Goal: Feedback & Contribution: Contribute content

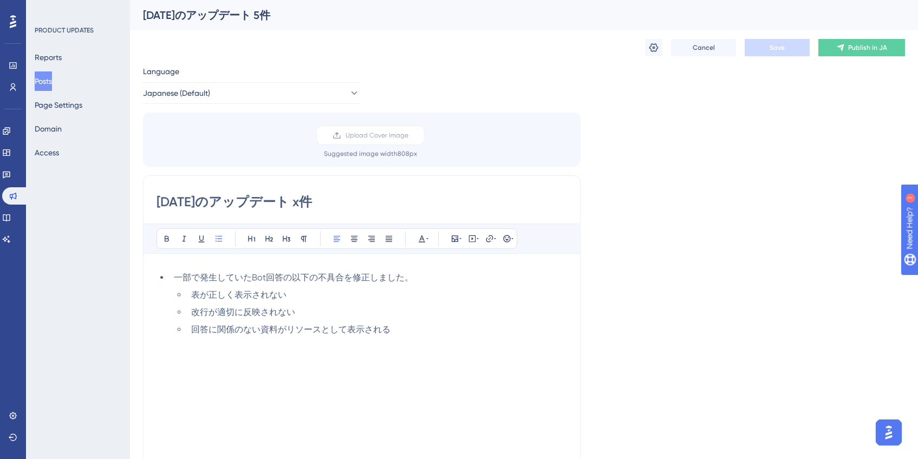
click at [45, 79] on button "Posts" at bounding box center [43, 80] width 17 height 19
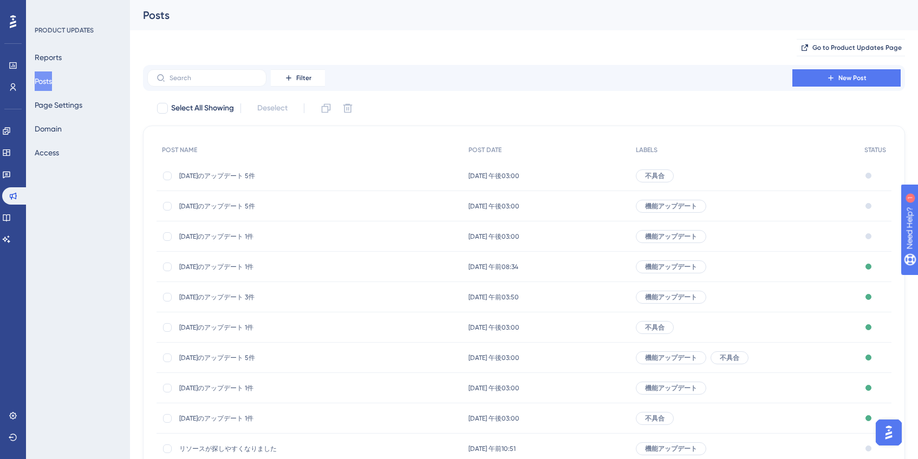
click at [258, 239] on span "[DATE]のアップデート 1件" at bounding box center [265, 236] width 173 height 9
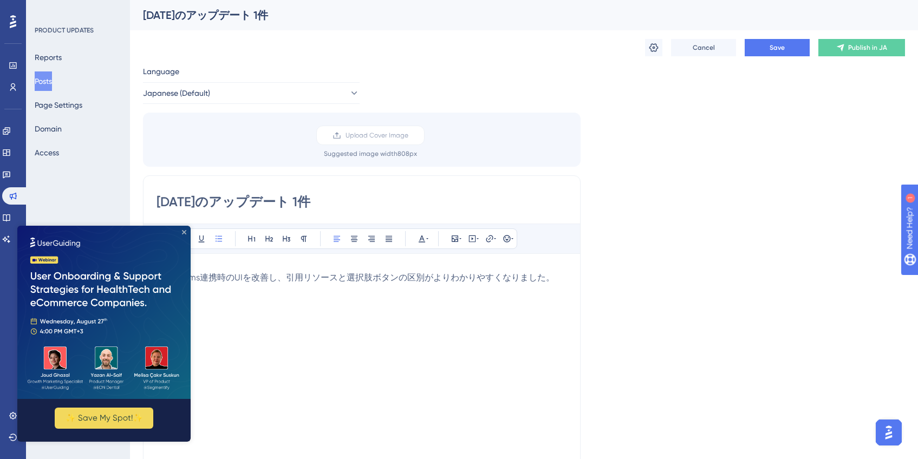
click at [186, 232] on icon "Close Preview" at bounding box center [184, 232] width 4 height 4
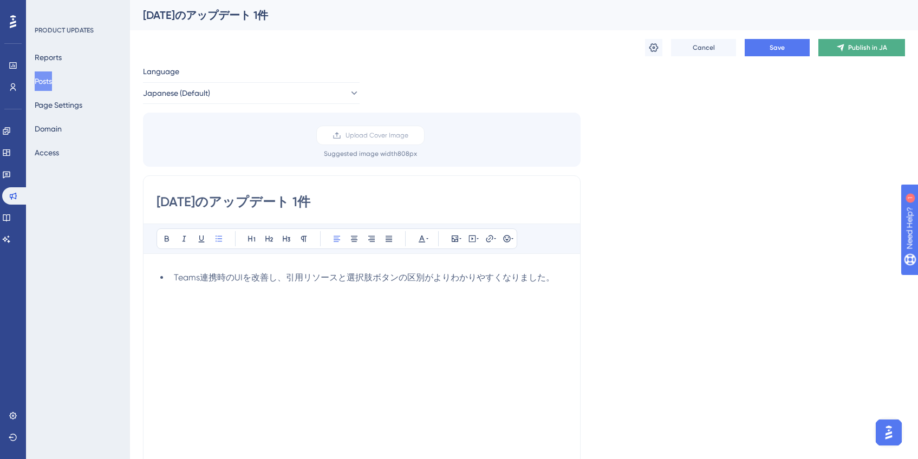
click at [837, 50] on icon at bounding box center [840, 47] width 9 height 9
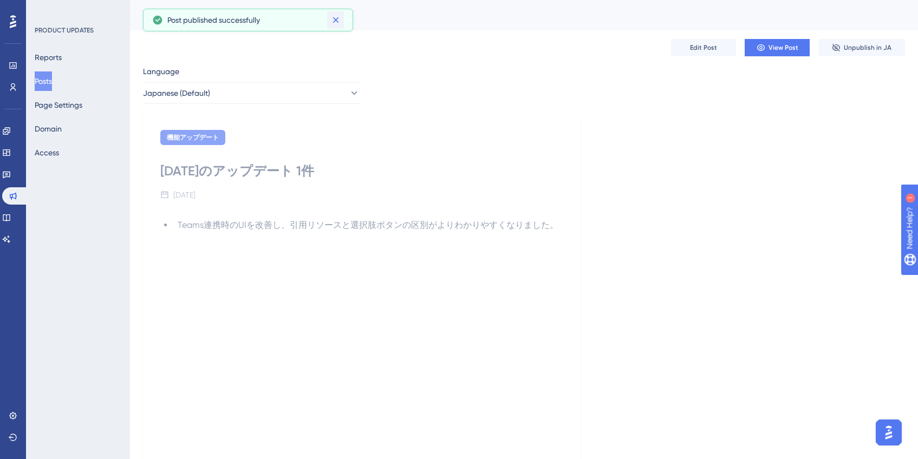
click at [335, 24] on icon at bounding box center [335, 20] width 11 height 11
click at [43, 80] on button "Posts" at bounding box center [43, 80] width 17 height 19
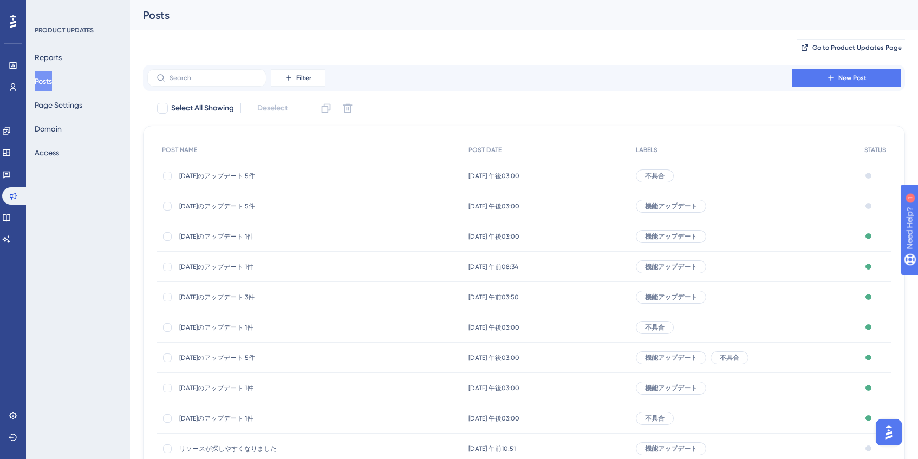
click at [251, 210] on span "[DATE]のアップデート 5件" at bounding box center [265, 206] width 173 height 9
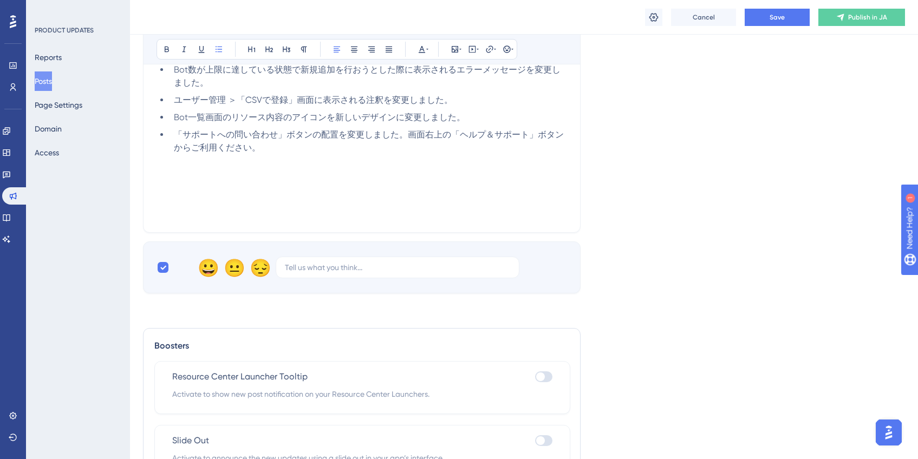
scroll to position [306, 0]
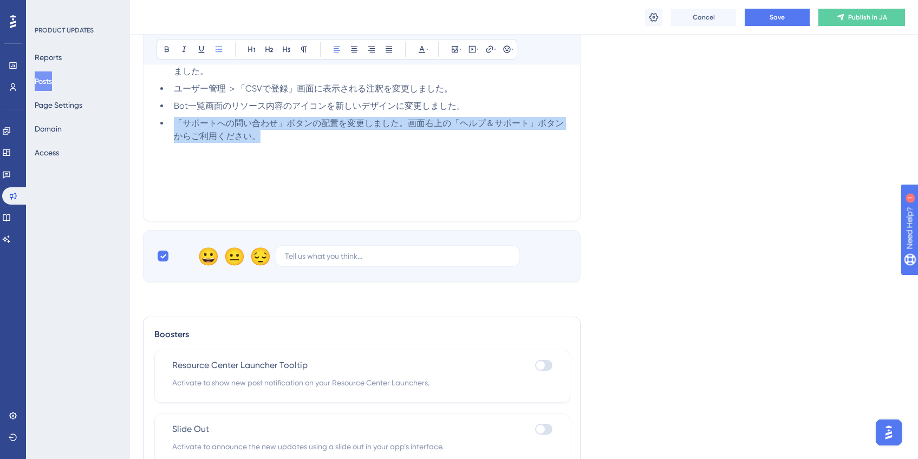
drag, startPoint x: 174, startPoint y: 123, endPoint x: 305, endPoint y: 142, distance: 132.9
click at [305, 142] on li "「サポートへの問い合わせ」ボタンの配置を変更しました。画面右上の「ヘルプ＆サポート」ボタンからご利用ください。" at bounding box center [369, 130] width 398 height 26
copy span "「サポートへの問い合わせ」ボタンの配置を変更しました。画面右上の「ヘルプ＆サポート」ボタンからご利用ください。"
click at [306, 142] on li "「サポートへの問い合わせ」ボタンの配置を変更しました。画面右上の「ヘルプ＆サポート」ボタンからご利用ください。" at bounding box center [369, 130] width 398 height 26
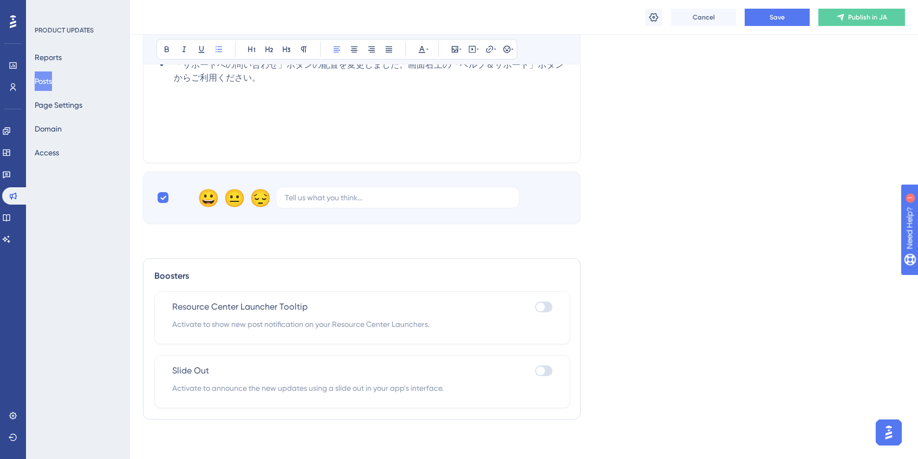
scroll to position [368, 0]
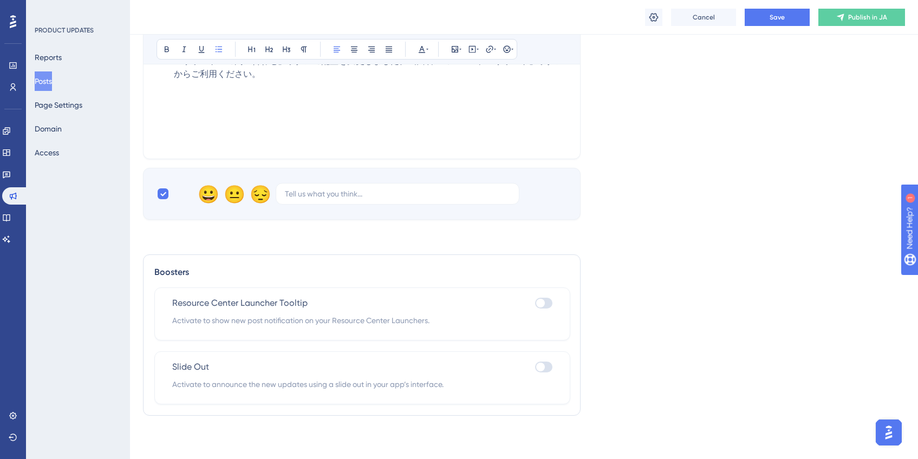
click at [545, 369] on div at bounding box center [543, 367] width 17 height 11
click at [535, 368] on input "checkbox" at bounding box center [535, 367] width 1 height 1
checkbox input "true"
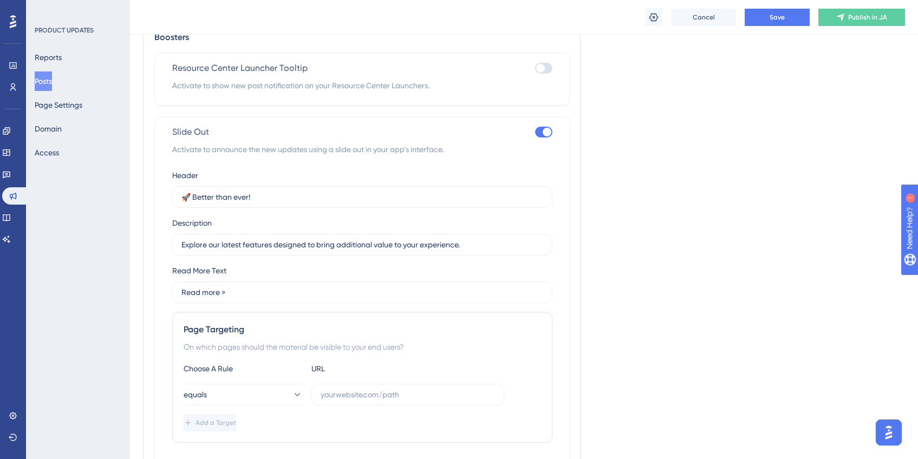
scroll to position [694, 0]
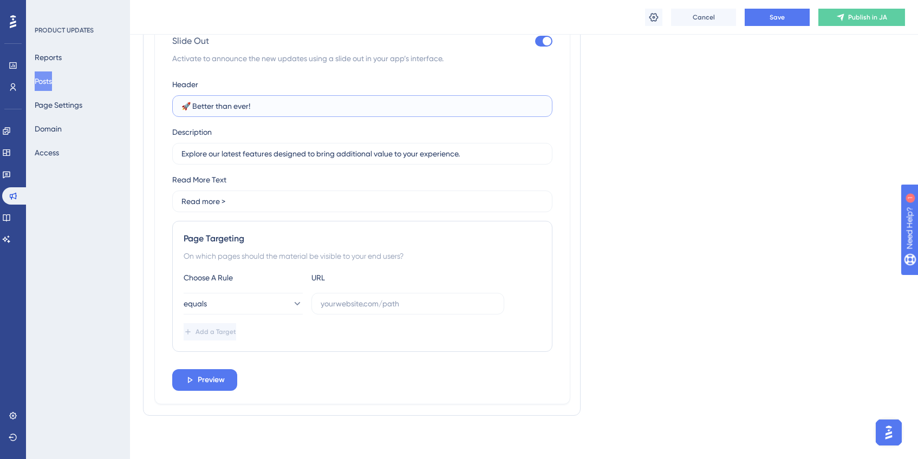
drag, startPoint x: 307, startPoint y: 106, endPoint x: 194, endPoint y: 109, distance: 112.7
click at [194, 109] on input "🚀 Better than ever!" at bounding box center [362, 106] width 362 height 12
type input "🚀"
paste input "「サポートへの問い合わせ」ボタンの配置を変更しました。画面右上の「ヘルプ＆サポート」ボタンからご利用ください。"
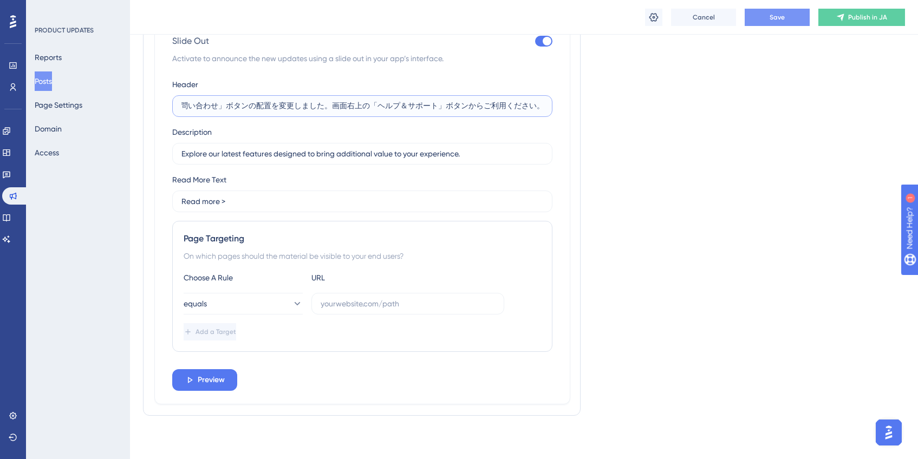
type input "「サポートへの問い合わせ」ボタンの配置を変更しました。画面右上の「ヘルプ＆サポート」ボタンからご利用ください。"
click at [783, 25] on button "Save" at bounding box center [777, 17] width 65 height 17
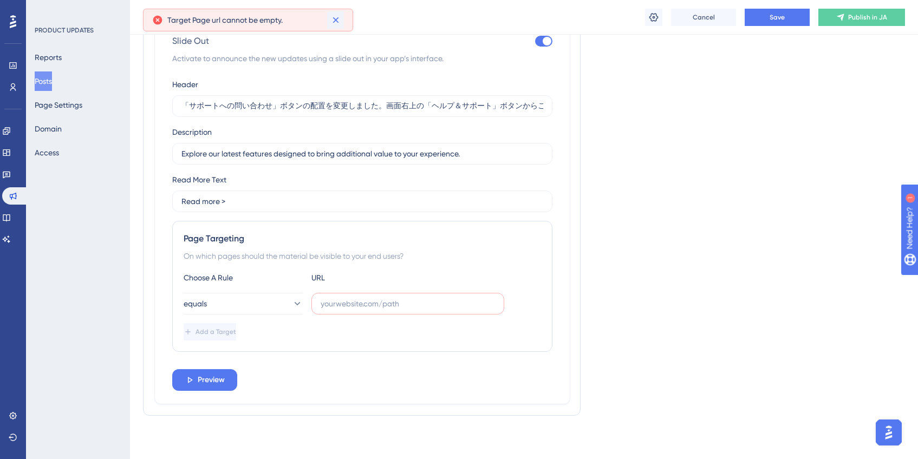
click at [336, 23] on icon at bounding box center [335, 20] width 11 height 11
click at [372, 311] on label at bounding box center [407, 304] width 193 height 22
click at [372, 310] on input "text" at bounding box center [408, 304] width 174 height 12
paste input "[URL][DOMAIN_NAME]"
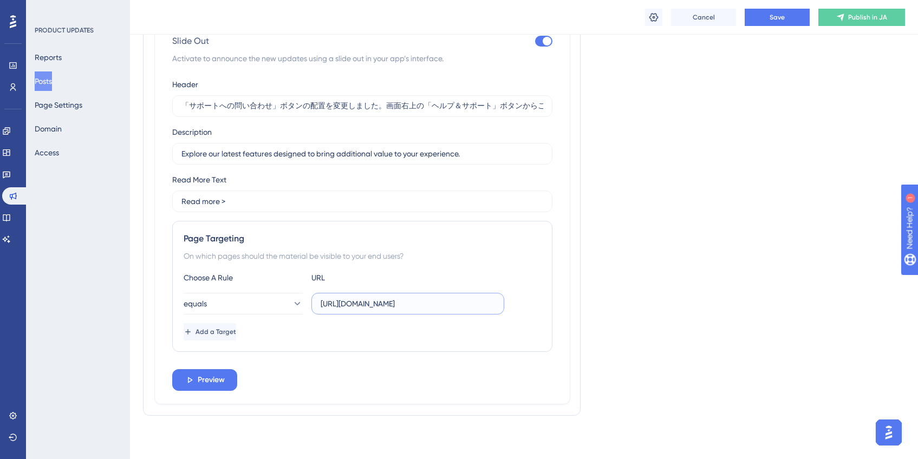
scroll to position [0, 53]
drag, startPoint x: 437, startPoint y: 307, endPoint x: 516, endPoint y: 302, distance: 78.7
click at [516, 302] on div "equals [URL][DOMAIN_NAME]" at bounding box center [362, 304] width 357 height 22
type input "[URL][DOMAIN_NAME]"
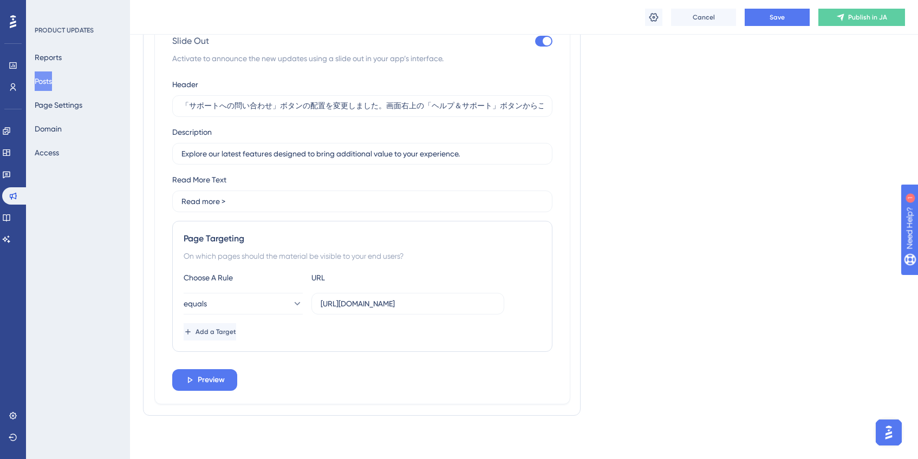
click at [563, 301] on div "Slide Out Activate to announce the new updates using a slide out in your app’s …" at bounding box center [362, 214] width 416 height 379
click at [278, 310] on button "equals" at bounding box center [243, 304] width 119 height 22
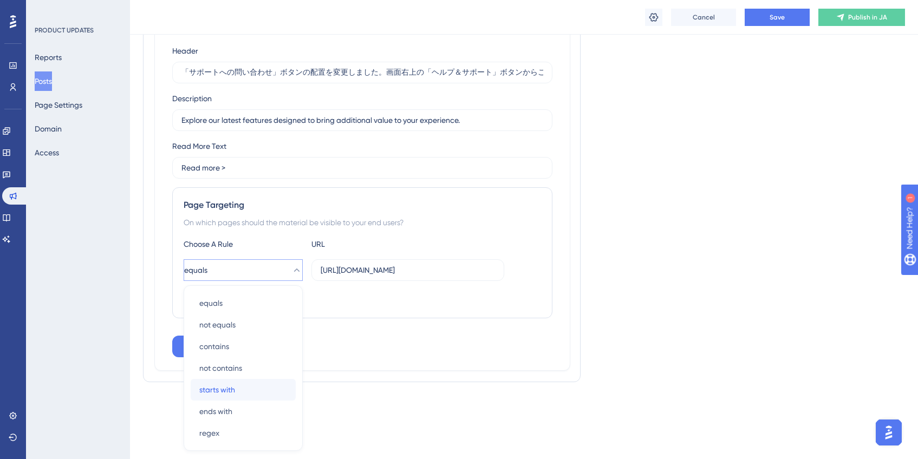
click at [257, 382] on div "starts with starts with" at bounding box center [243, 390] width 88 height 22
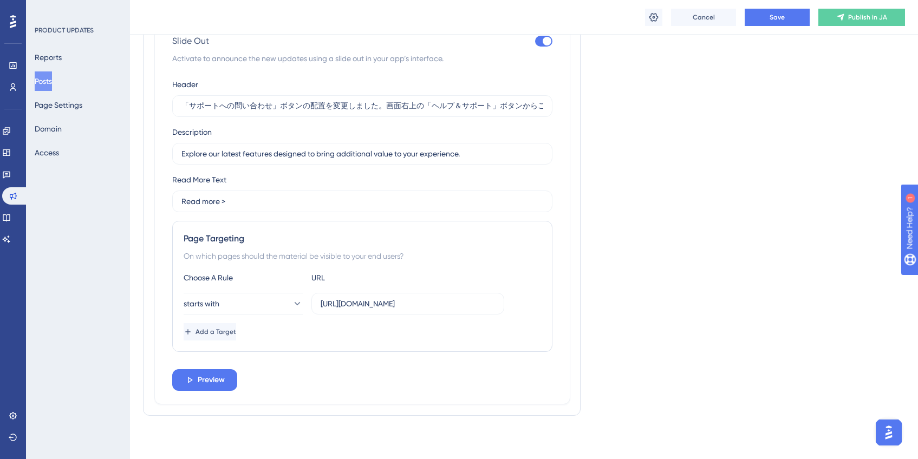
scroll to position [694, 0]
click at [234, 379] on button "Preview" at bounding box center [204, 380] width 65 height 22
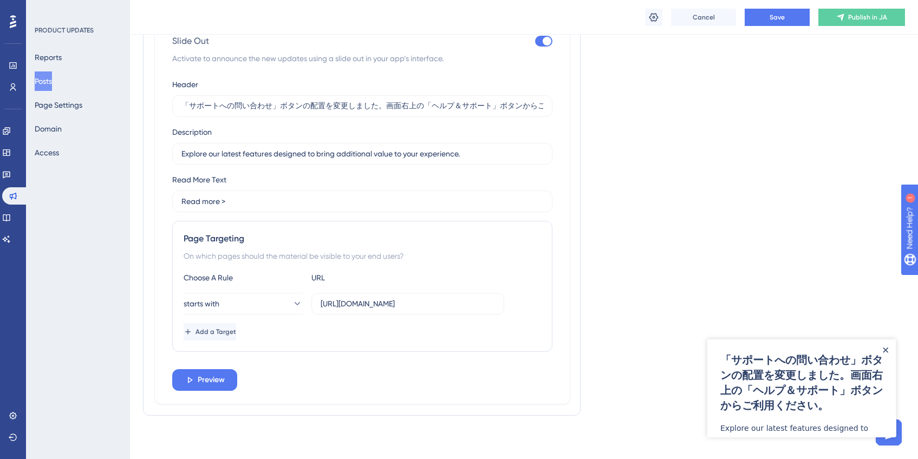
click at [886, 351] on icon "Close Announcement" at bounding box center [885, 350] width 5 height 5
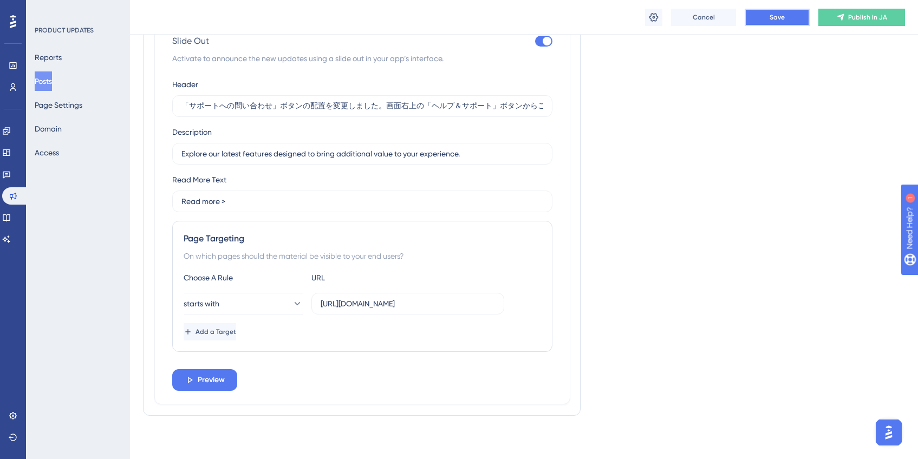
click at [758, 24] on button "Save" at bounding box center [777, 17] width 65 height 17
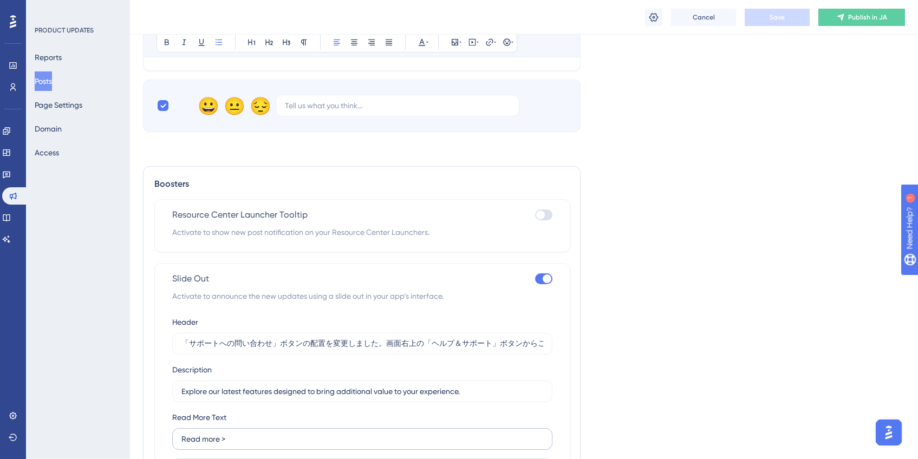
scroll to position [559, 0]
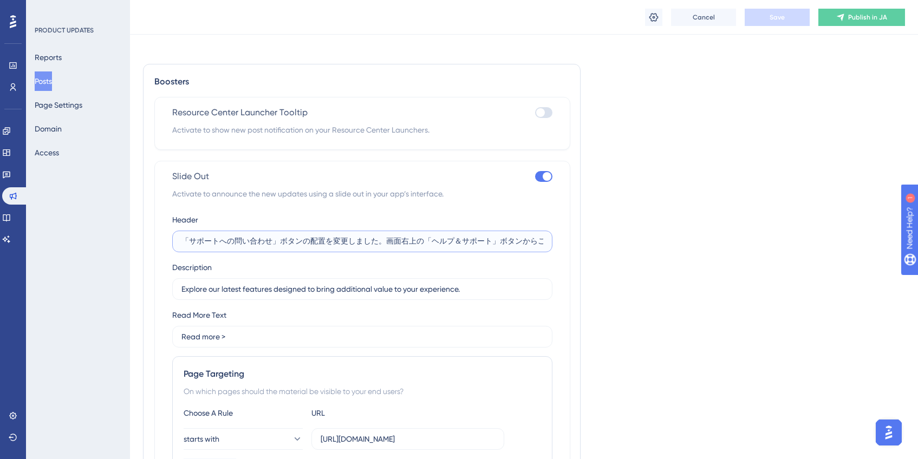
click at [399, 245] on input "「サポートへの問い合わせ」ボタンの配置を変更しました。画面右上の「ヘルプ＆サポート」ボタンからご利用ください。" at bounding box center [362, 242] width 362 height 12
drag, startPoint x: 378, startPoint y: 244, endPoint x: 597, endPoint y: 266, distance: 220.0
click at [597, 266] on div "Language Japanese (Default) Upload Cover Image Suggested image width 808 px [DA…" at bounding box center [524, 35] width 762 height 1050
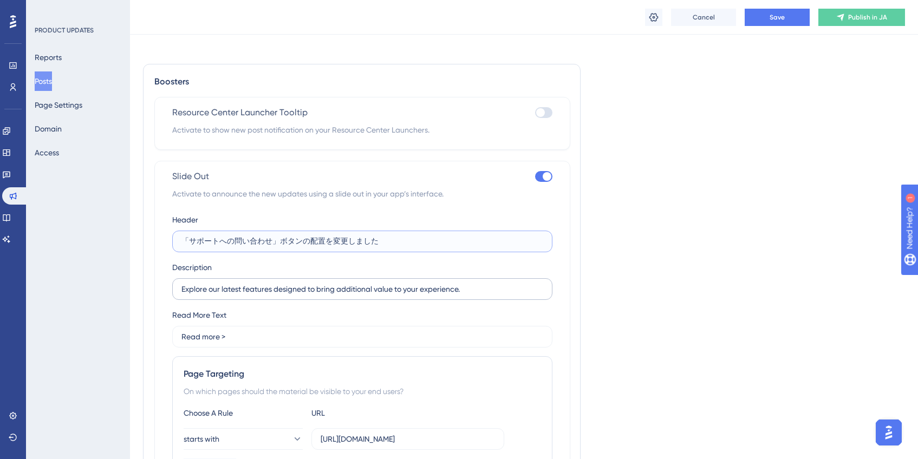
type input "「サポートへの問い合わせ」ボタンの配置を変更しました"
click at [249, 294] on input "Explore our latest features designed to bring additional value to your experien…" at bounding box center [362, 289] width 362 height 12
drag, startPoint x: 178, startPoint y: 292, endPoint x: 495, endPoint y: 299, distance: 316.9
click at [495, 299] on label "Explore our latest features designed to bring additional value to your experien…" at bounding box center [362, 289] width 380 height 22
click at [493, 295] on input "Explore our latest features designed to bring additional value to your experien…" at bounding box center [362, 289] width 362 height 12
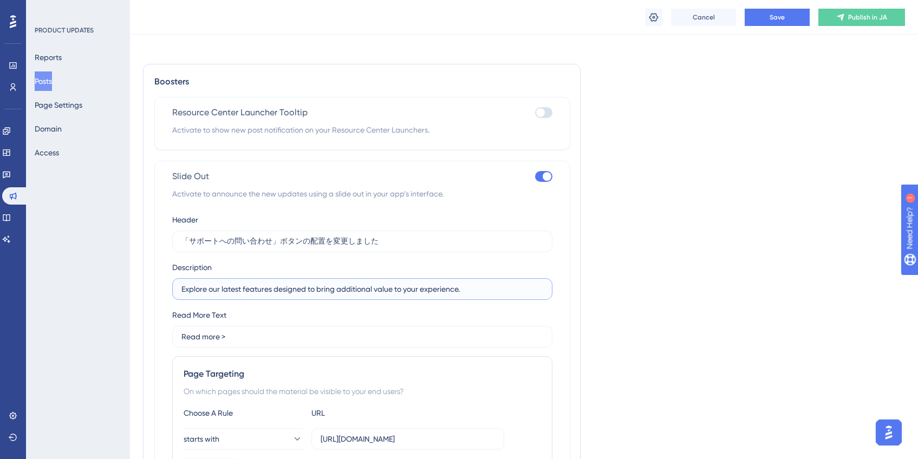
drag, startPoint x: 489, startPoint y: 295, endPoint x: 177, endPoint y: 288, distance: 312.0
click at [177, 288] on label "Explore our latest features designed to bring additional value to your experien…" at bounding box center [362, 289] width 380 height 22
paste input "。画面右上の「ヘルプ＆サポート」ボタンからご利用ください。"
click at [191, 289] on input "。画面右上の「ヘルプ＆サポート」ボタンからご利用ください。" at bounding box center [362, 289] width 362 height 12
click at [409, 283] on input "画面右上の「ヘルプ＆サポート」ボタンからご利用ください。" at bounding box center [362, 289] width 362 height 12
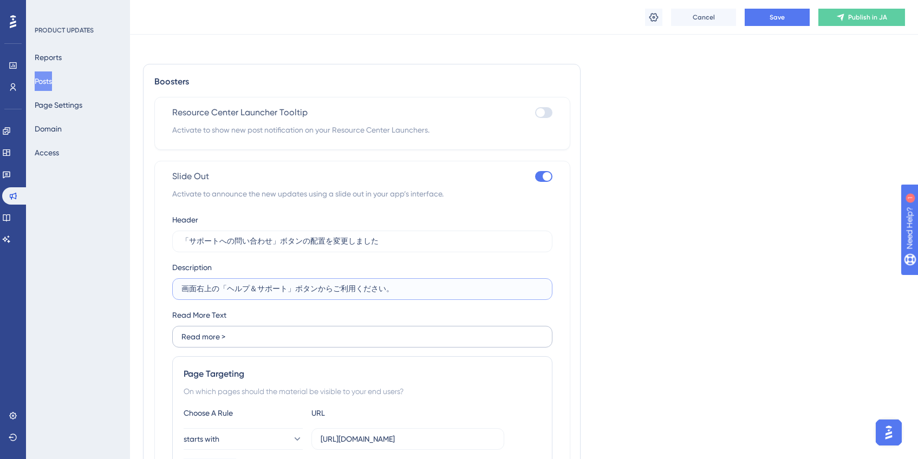
type input "画面右上の「ヘルプ＆サポート」ボタンからご利用ください。"
click at [220, 338] on input "Read more >" at bounding box center [362, 337] width 362 height 12
type input "もっと読む >"
click at [480, 244] on input "「サポートへの問い合わせ」ボタンの配置を変更しました" at bounding box center [362, 242] width 362 height 12
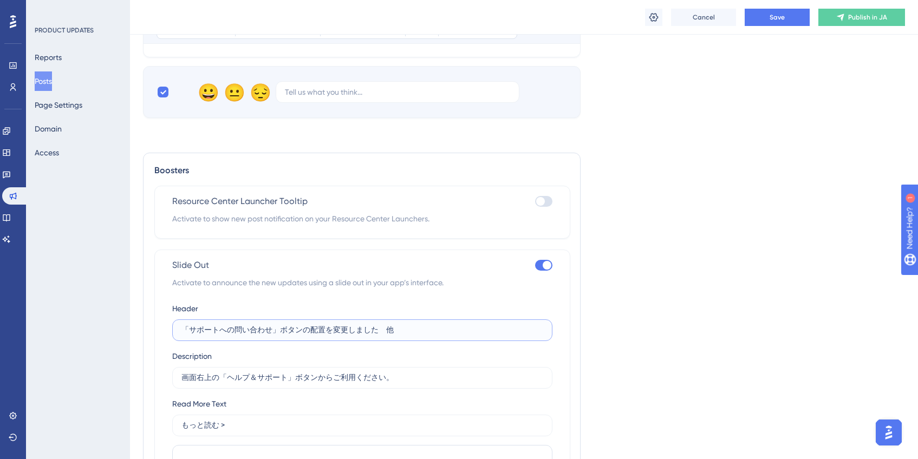
scroll to position [492, 0]
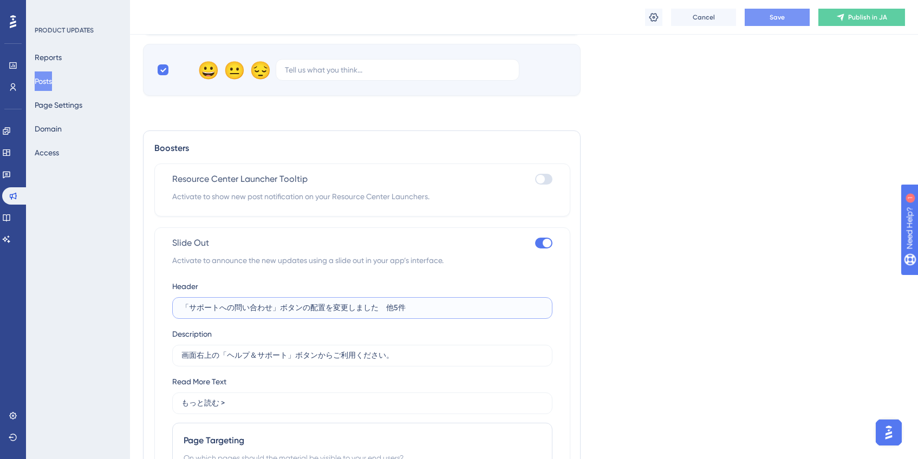
type input "「サポートへの問い合わせ」ボタンの配置を変更しました　他5件"
click at [786, 16] on button "Save" at bounding box center [777, 17] width 65 height 17
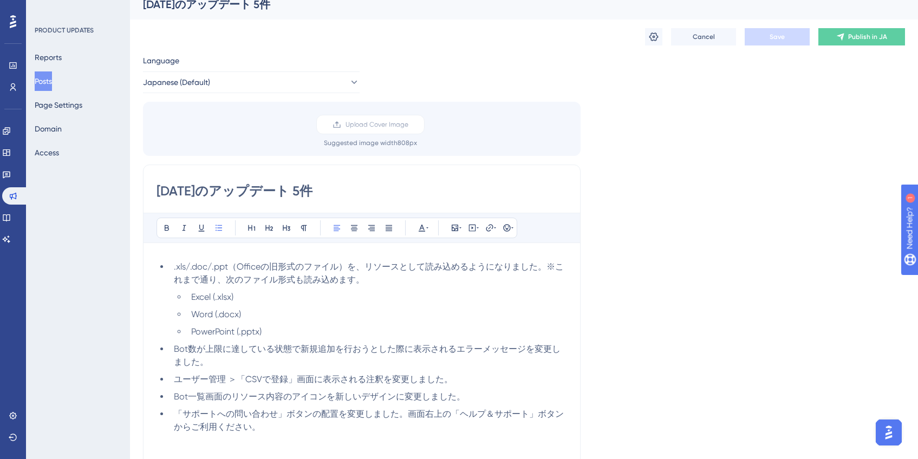
scroll to position [0, 0]
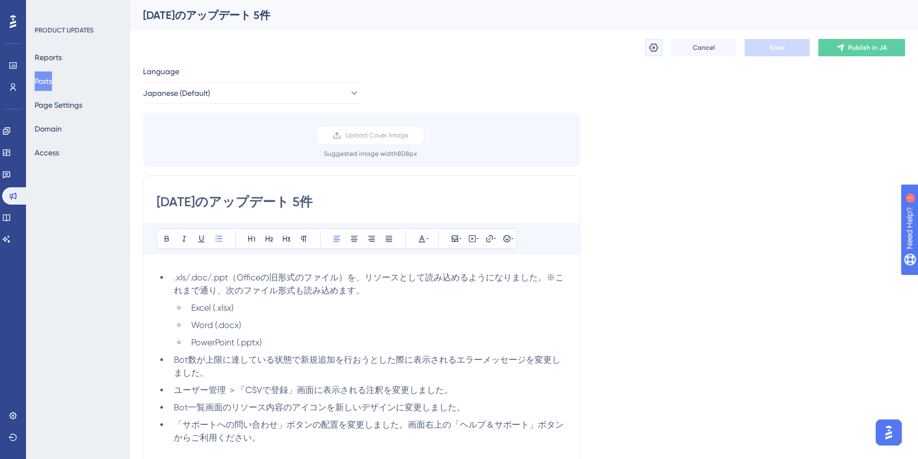
click at [656, 52] on icon at bounding box center [653, 47] width 11 height 11
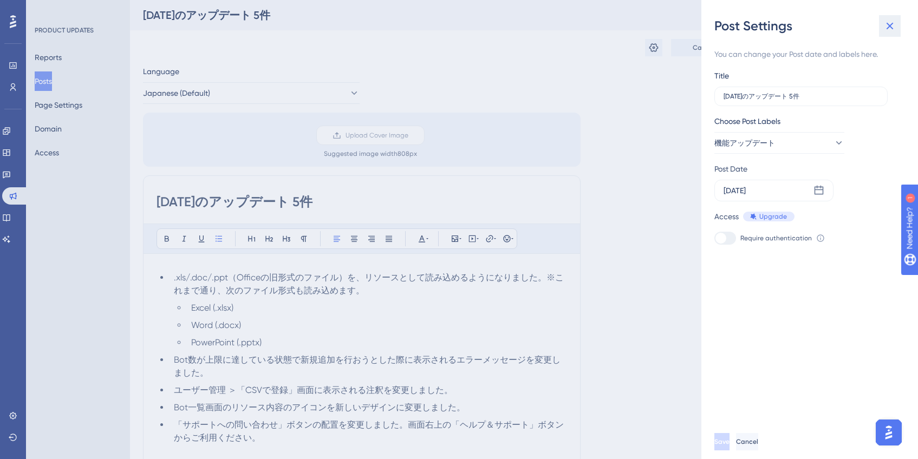
click at [890, 28] on icon at bounding box center [889, 25] width 13 height 13
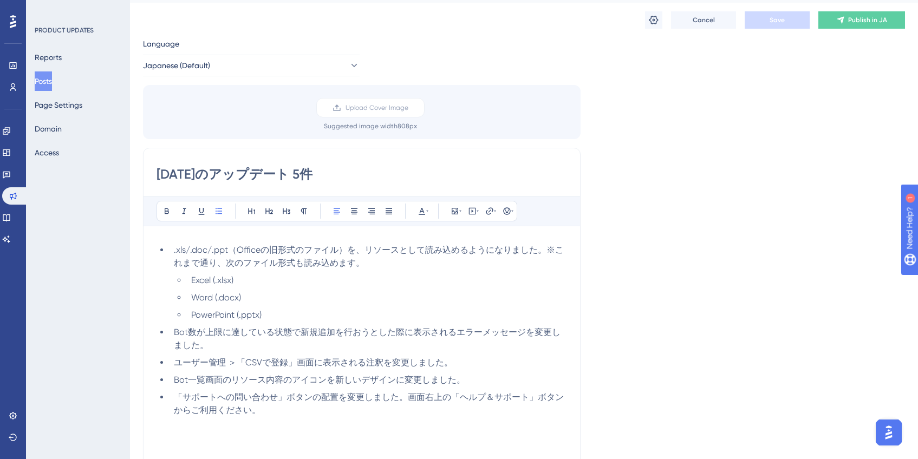
scroll to position [28, 0]
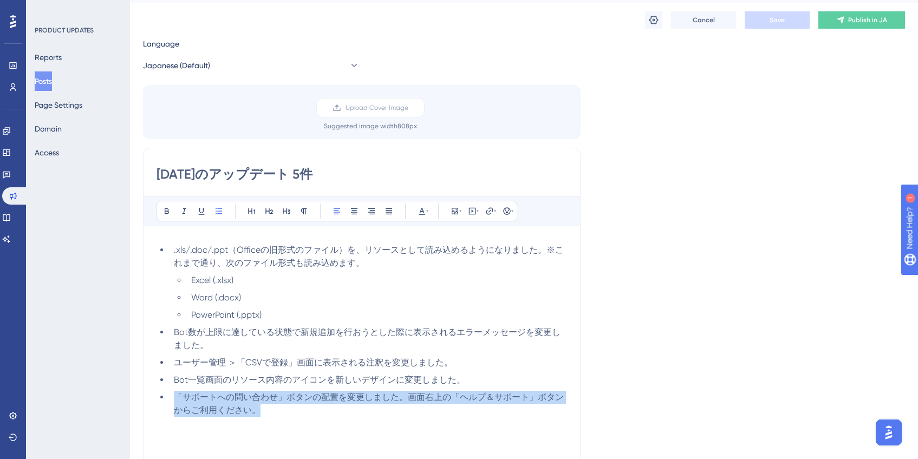
drag, startPoint x: 297, startPoint y: 412, endPoint x: 164, endPoint y: 389, distance: 134.5
click at [164, 389] on ul ".xls/.doc/.ppt（Officeの旧形式のファイル）を、リソースとして読み込めるようになりました。※これまで通り、次のファイル形式も読み込めます。 …" at bounding box center [362, 330] width 411 height 173
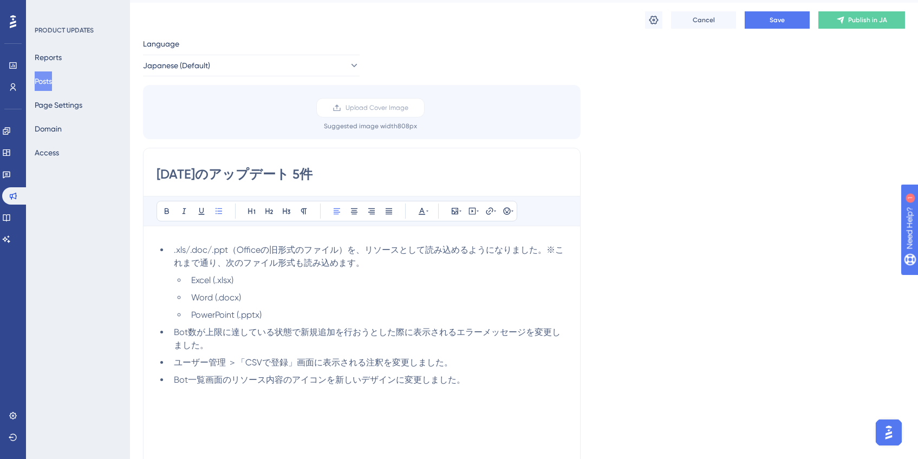
click at [176, 243] on div ".xls/.doc/.ppt（Officeの旧形式のファイル）を、リソースとして読み込めるようになりました。※これまで通り、次のファイル形式も読み込めます。 …" at bounding box center [362, 360] width 411 height 243
click at [172, 252] on li ".xls/.doc/.ppt（Officeの旧形式のファイル）を、リソースとして読み込めるようになりました。※これまで通り、次のファイル形式も読み込めます。" at bounding box center [369, 257] width 398 height 26
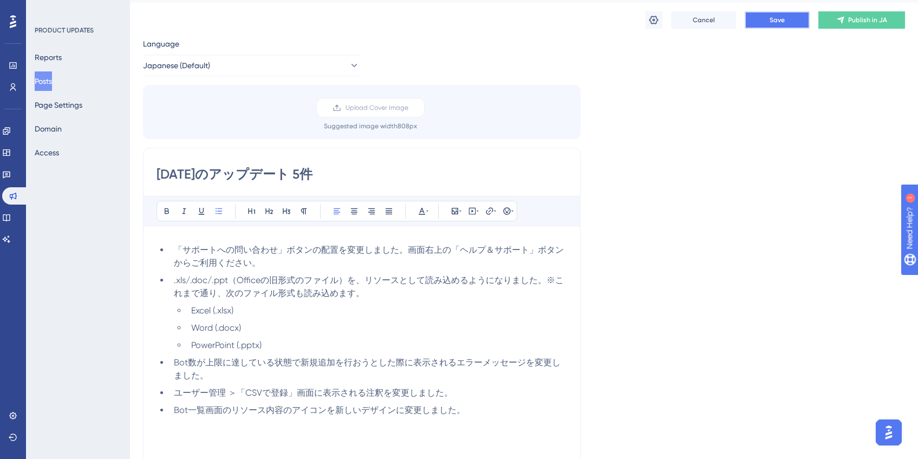
click at [784, 24] on button "Save" at bounding box center [777, 19] width 65 height 17
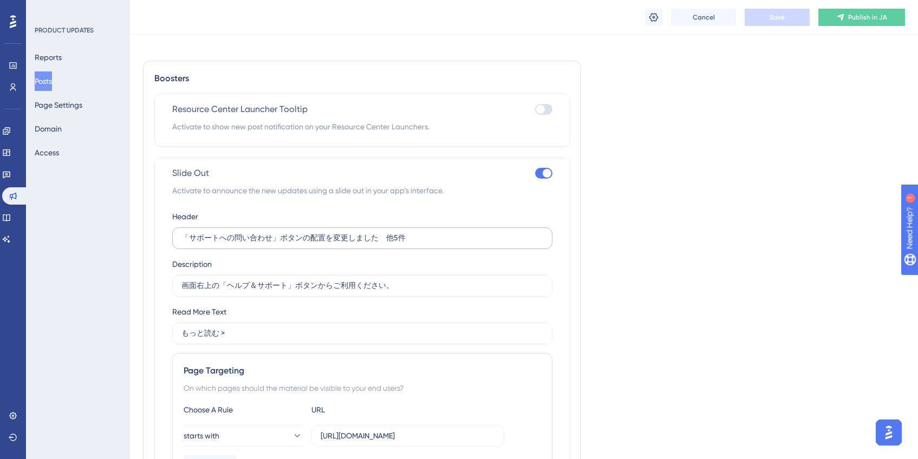
scroll to position [656, 0]
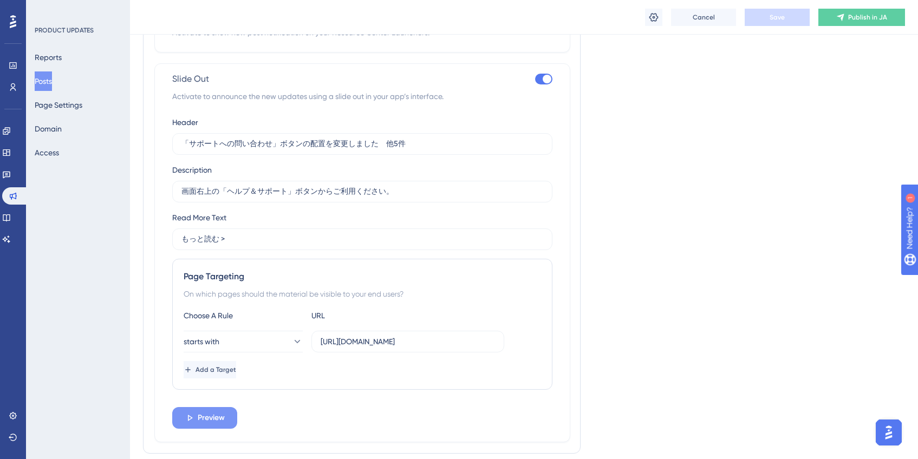
click at [217, 420] on span "Preview" at bounding box center [211, 418] width 27 height 13
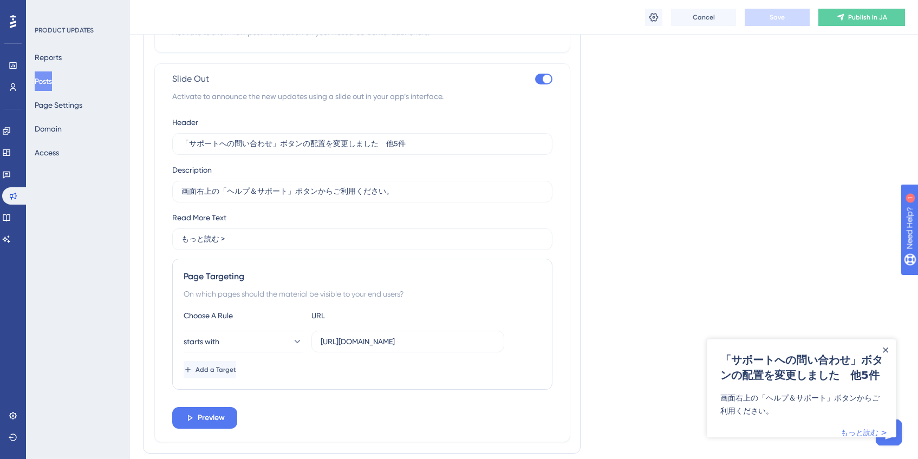
click at [232, 204] on div "Header 「サポートへの問い合わせ」ボタンの配置を変更しました　他5件 Description 画面右上の「ヘルプ＆サポート」ボタンからご利用ください。 …" at bounding box center [362, 272] width 380 height 313
click at [181, 194] on input "画面右上の「ヘルプ＆サポート」ボタンからご利用ください。" at bounding box center [362, 192] width 362 height 12
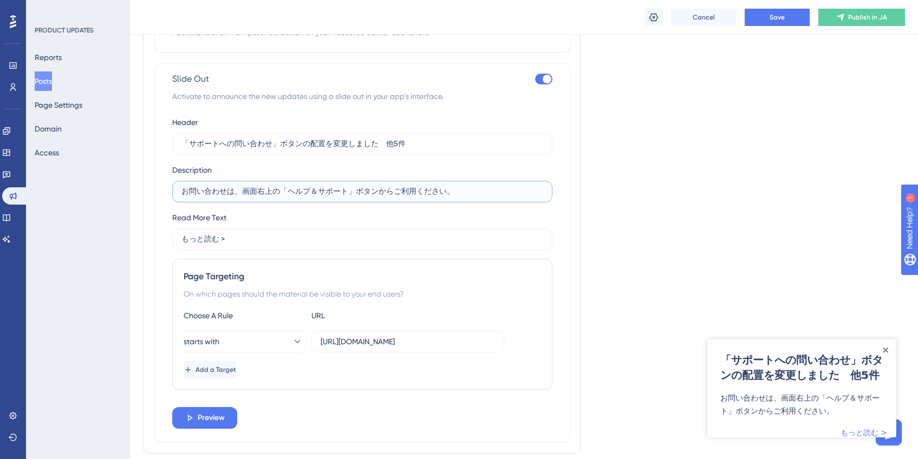
click at [277, 194] on input "お問い合わせは、画面右上の「ヘルプ＆サポート」ボタンからご利用ください。" at bounding box center [362, 192] width 362 height 12
type input "お問い合わせは、「ヘルプ＆サポート」ボタンからご利用ください。"
click at [548, 229] on label "もっと読む >" at bounding box center [362, 240] width 380 height 22
click at [543, 233] on input "もっと読む >" at bounding box center [362, 239] width 362 height 12
click at [219, 419] on span "Preview" at bounding box center [211, 418] width 27 height 13
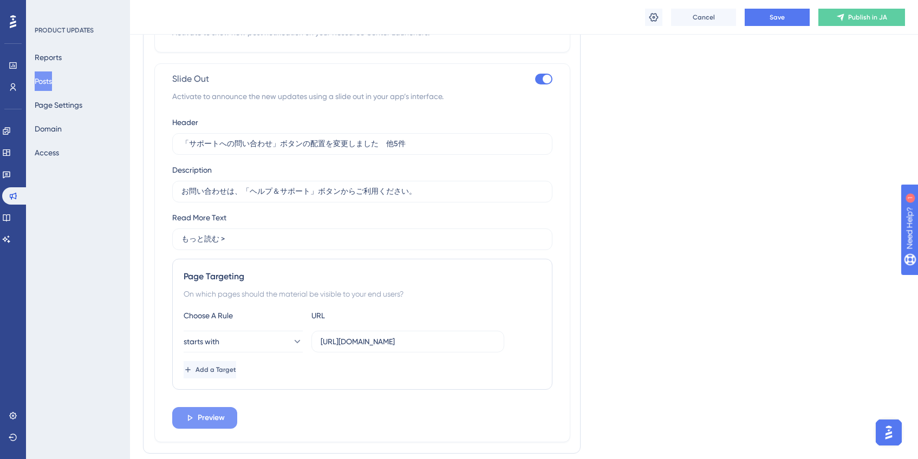
click at [221, 419] on span "Preview" at bounding box center [211, 418] width 27 height 13
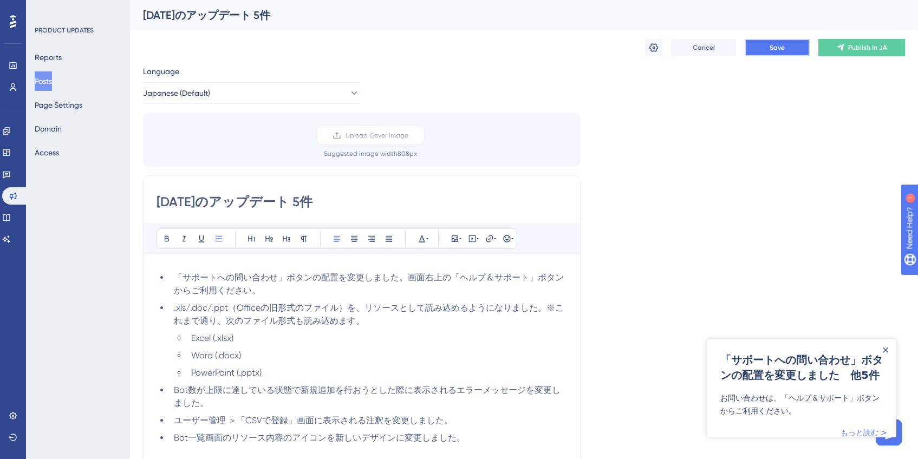
click at [776, 55] on button "Save" at bounding box center [777, 47] width 65 height 17
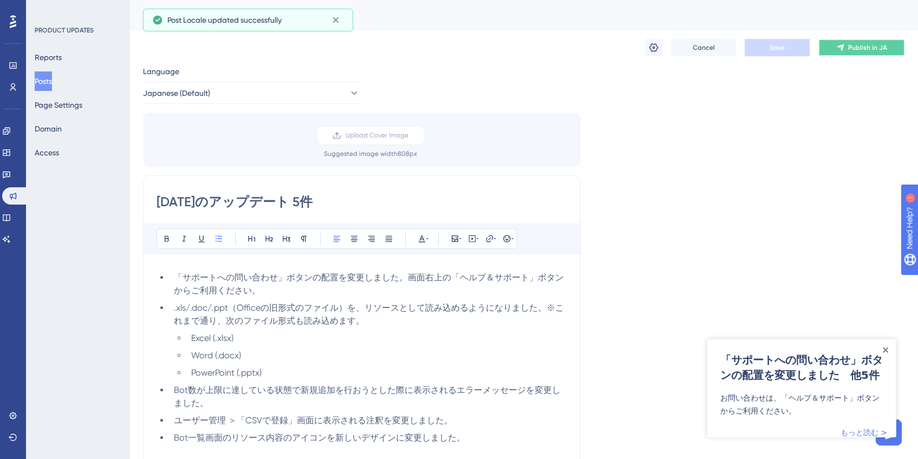
click at [842, 51] on icon at bounding box center [840, 47] width 9 height 9
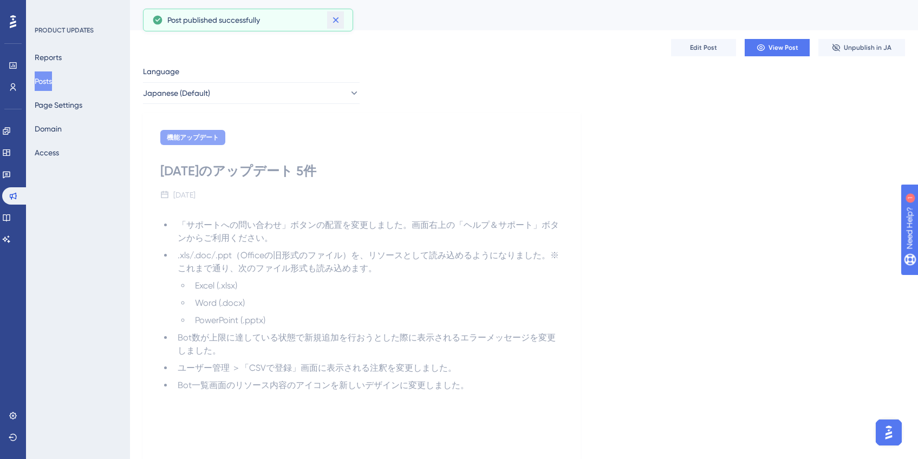
click at [341, 0] on div "Performance Users Engagement Widgets Feedback Product Updates Knowledge Base AI…" at bounding box center [459, 0] width 918 height 0
click at [340, 26] on button at bounding box center [335, 19] width 17 height 17
